Goal: Task Accomplishment & Management: Manage account settings

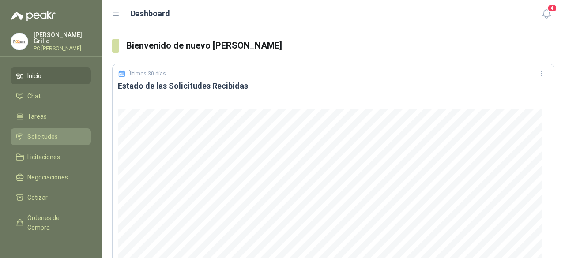
click at [33, 140] on link "Solicitudes" at bounding box center [51, 137] width 80 height 17
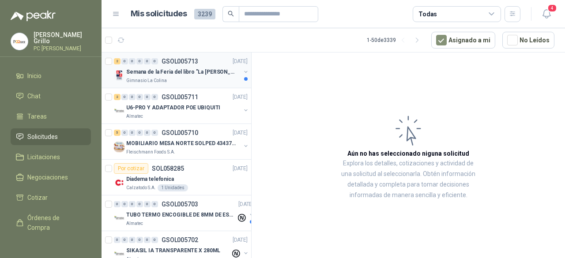
click at [155, 82] on p "Gimnasio La Colina" at bounding box center [146, 80] width 41 height 7
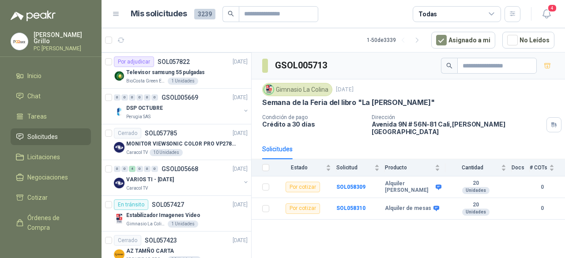
scroll to position [795, 0]
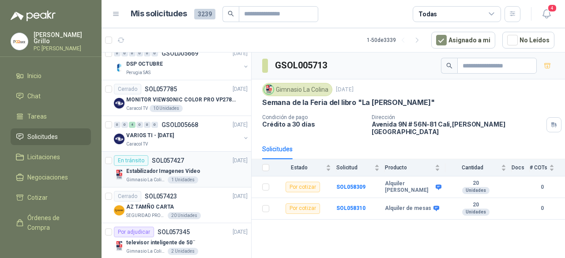
click at [156, 158] on p "SOL057427" at bounding box center [168, 161] width 32 height 6
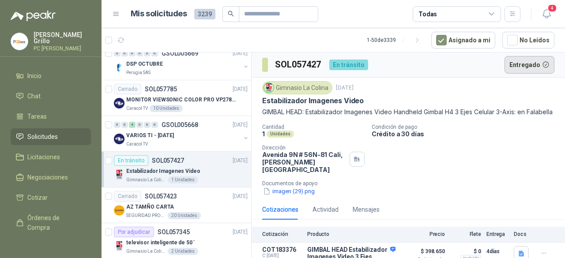
click at [524, 68] on button "Entregado" at bounding box center [530, 65] width 50 height 18
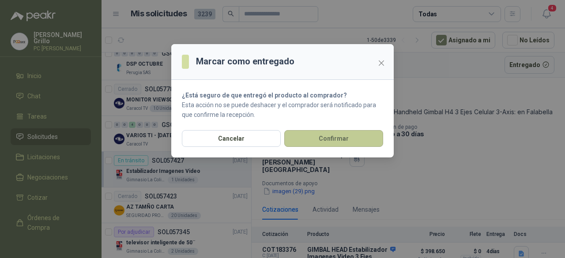
click at [320, 136] on button "Confirmar" at bounding box center [333, 138] width 99 height 17
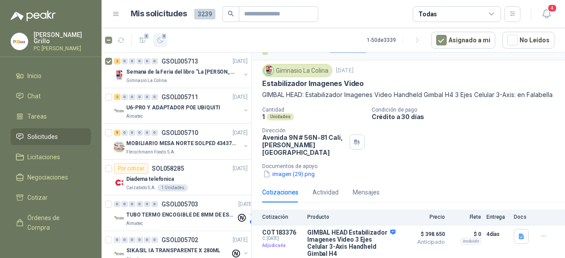
click at [163, 38] on span "2" at bounding box center [164, 36] width 6 height 7
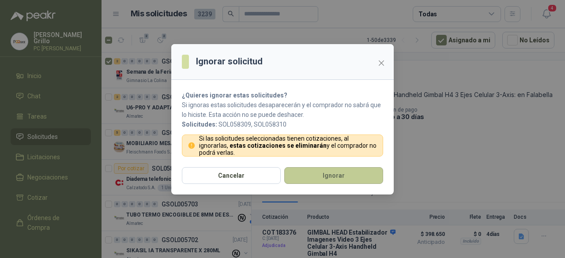
click at [311, 171] on button "Ignorar" at bounding box center [333, 175] width 99 height 17
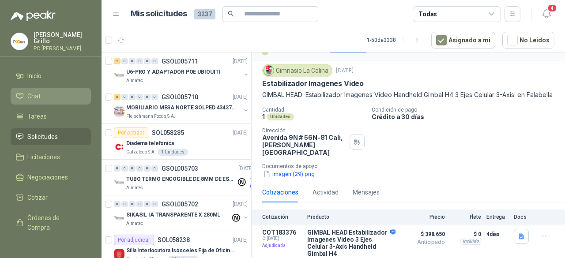
click at [47, 97] on li "Chat" at bounding box center [51, 96] width 70 height 10
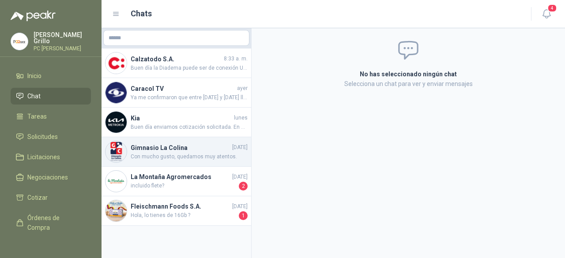
click at [180, 153] on span "Con mucho gusto, quedamos muy atentos." at bounding box center [189, 157] width 117 height 8
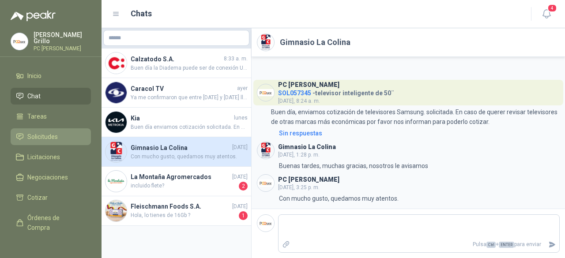
click at [41, 129] on link "Solicitudes" at bounding box center [51, 137] width 80 height 17
